Goal: Check status: Check status

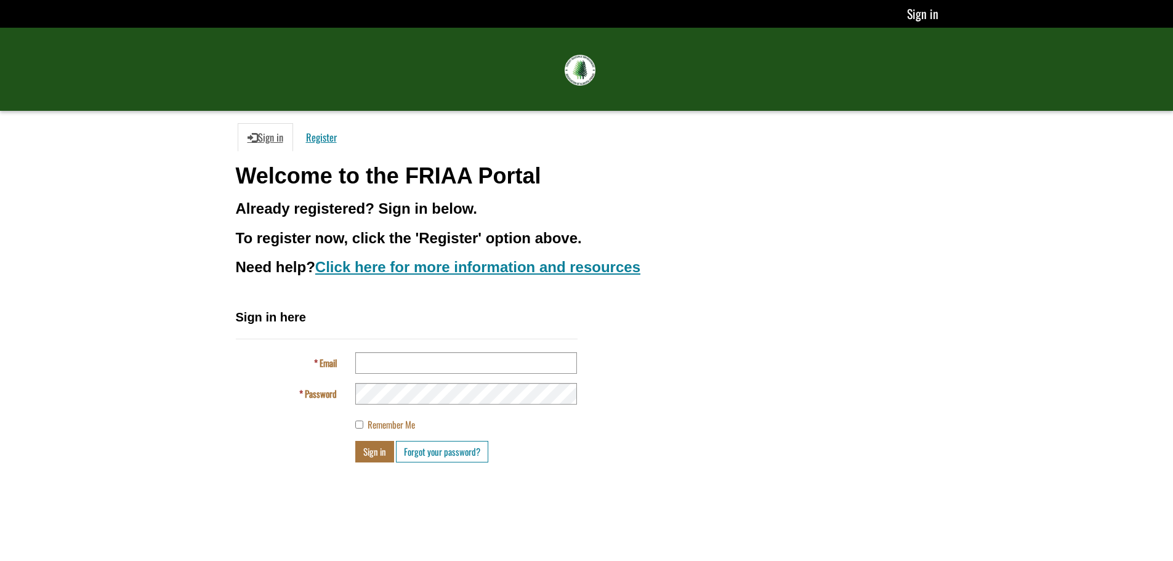
drag, startPoint x: 355, startPoint y: 355, endPoint x: 411, endPoint y: 372, distance: 58.6
click at [298, 10] on div at bounding box center [466, 363] width 240 height 22
click at [298, 10] on input "Email" at bounding box center [466, 363] width 222 height 22
type input "**********"
click at [298, 10] on button "Sign in" at bounding box center [374, 452] width 39 height 22
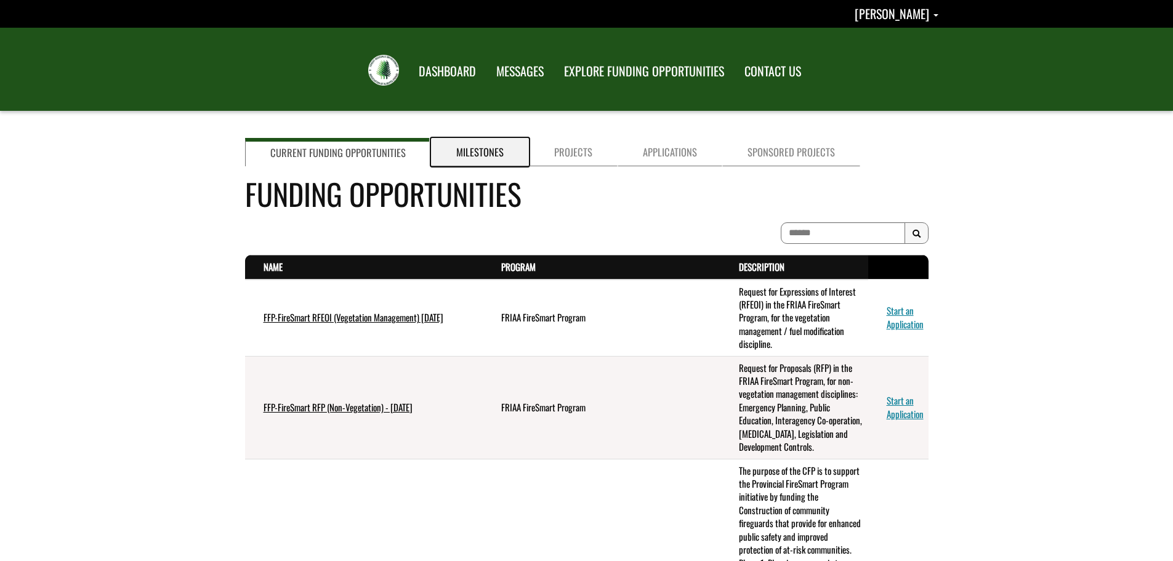
click at [488, 144] on link "Milestones" at bounding box center [480, 152] width 98 height 28
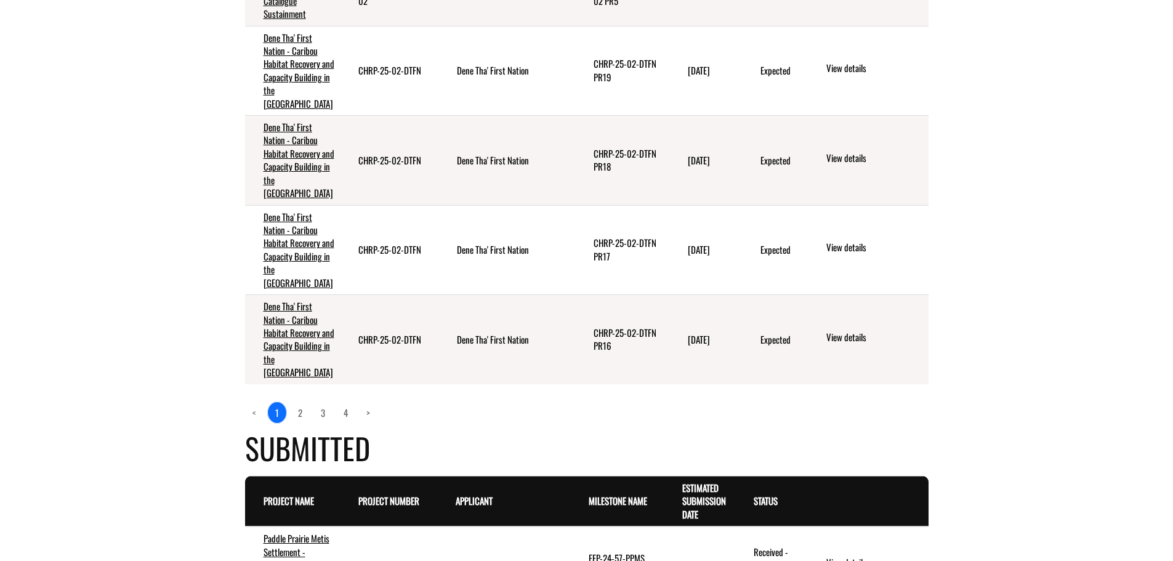
scroll to position [1355, 0]
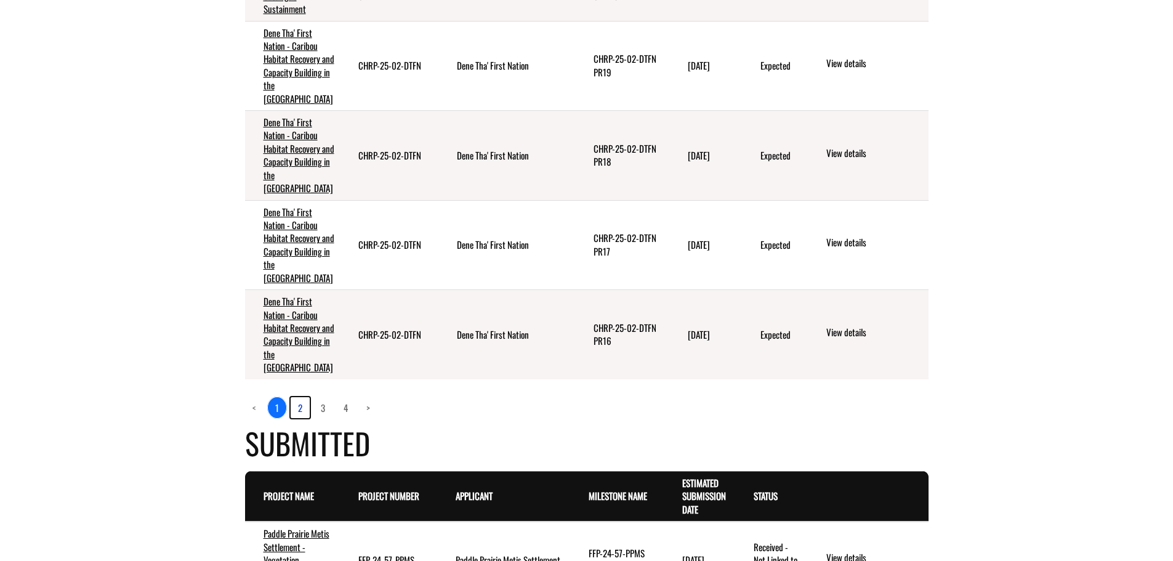
click at [304, 418] on link "2" at bounding box center [300, 407] width 19 height 21
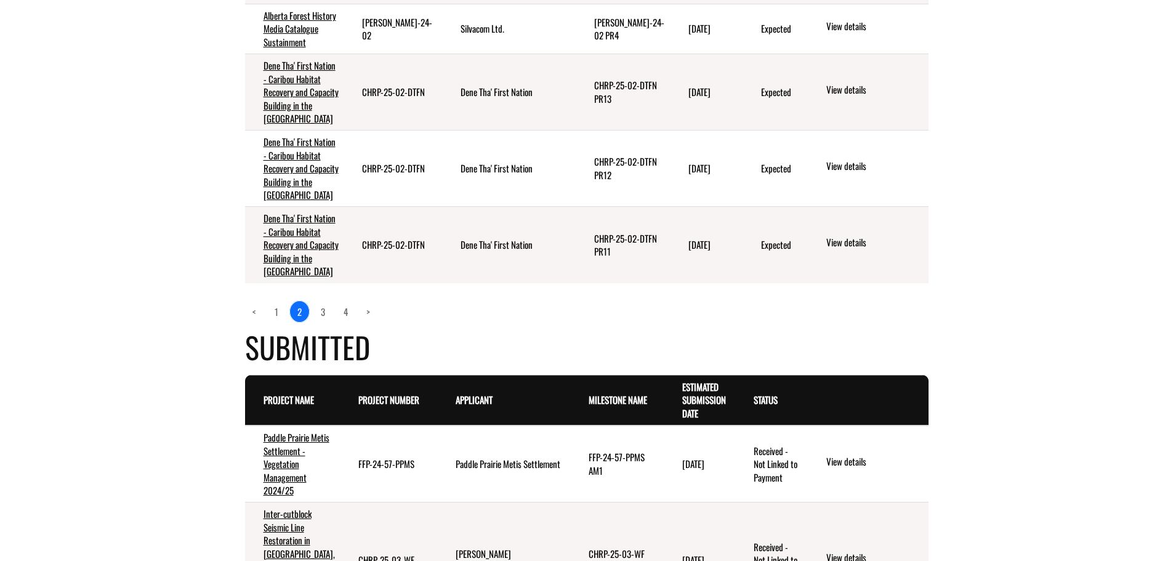
scroll to position [1293, 0]
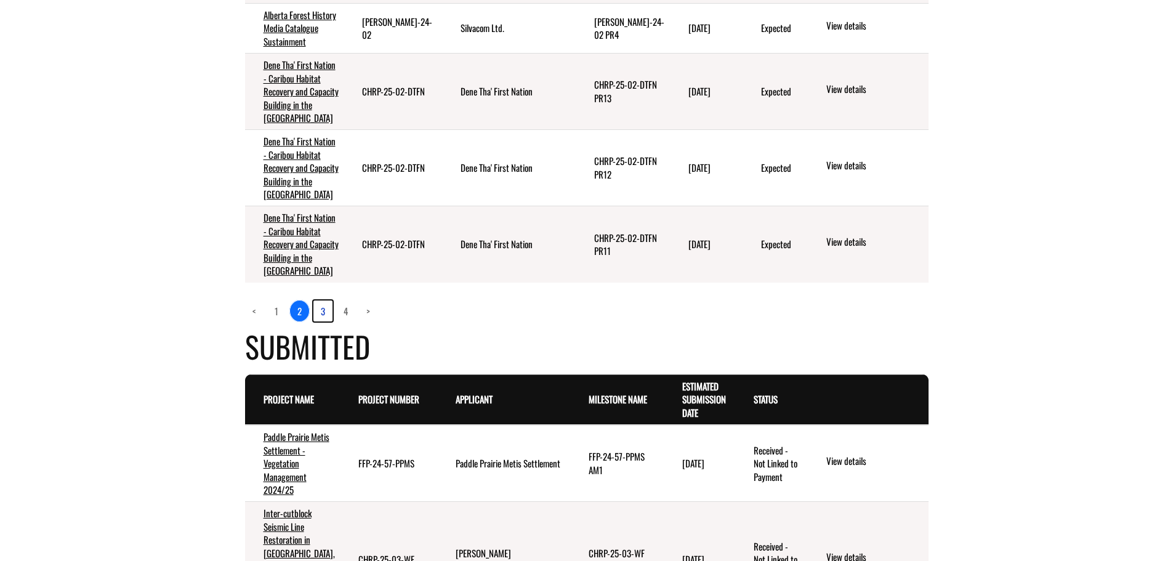
click at [321, 321] on link "3" at bounding box center [322, 310] width 19 height 21
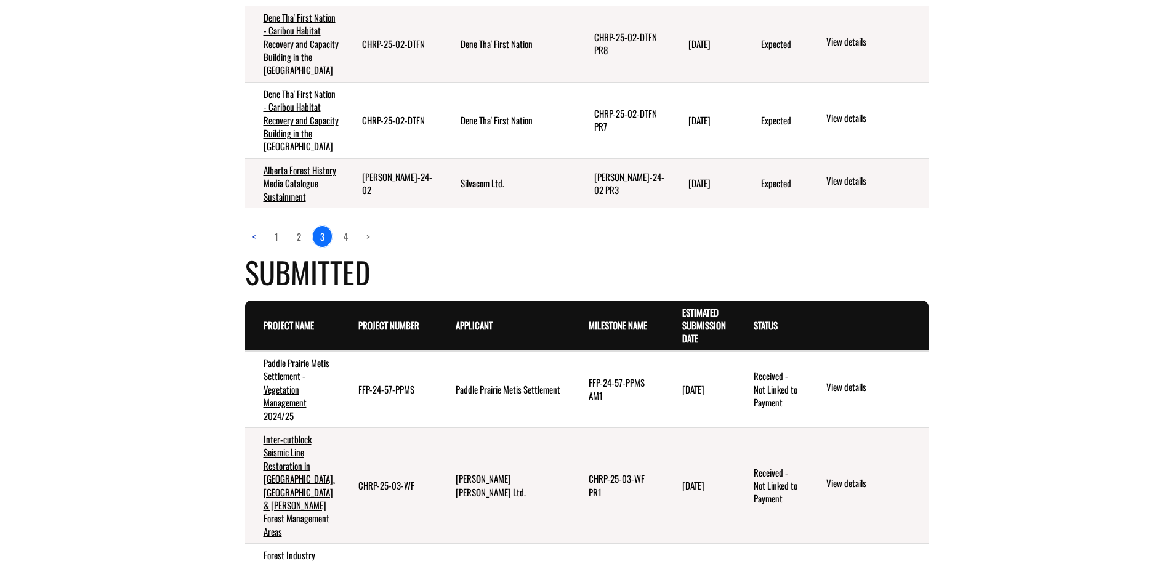
scroll to position [1355, 0]
click at [340, 246] on link "4" at bounding box center [345, 235] width 19 height 21
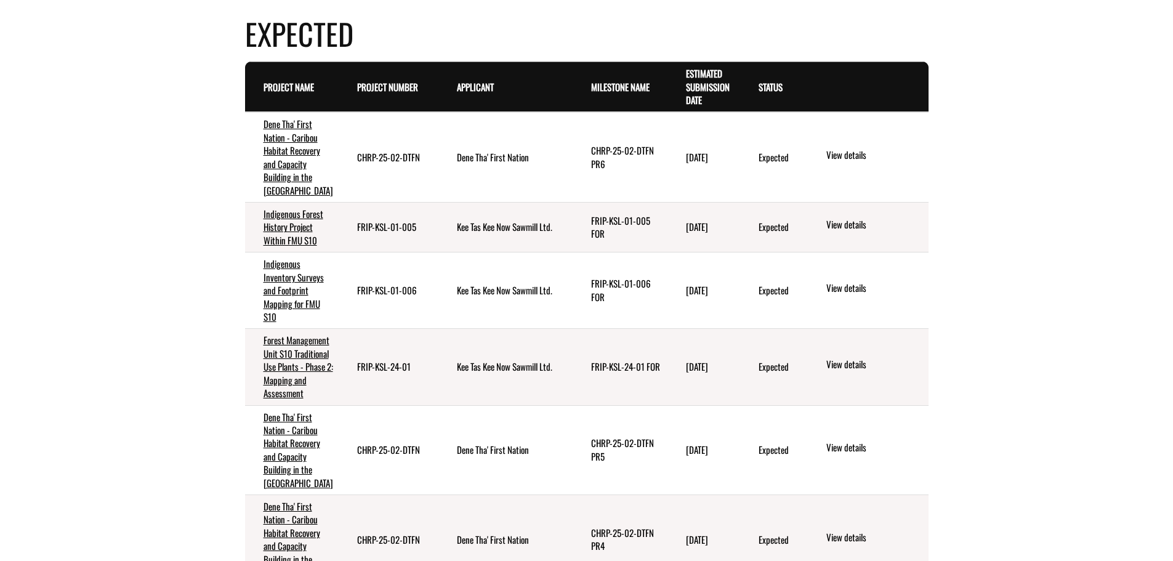
scroll to position [677, 0]
